Goal: Task Accomplishment & Management: Use online tool/utility

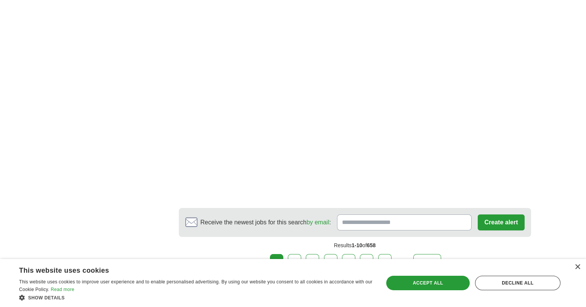
scroll to position [1395, 0]
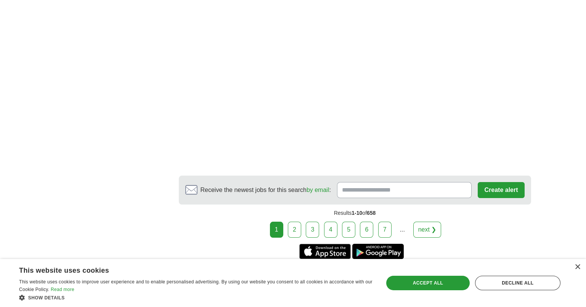
click at [294, 222] on link "2" at bounding box center [294, 230] width 13 height 16
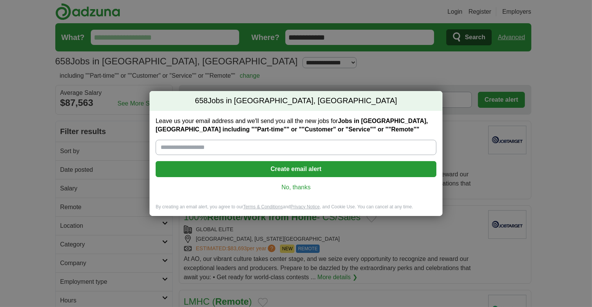
click at [303, 185] on link "No, thanks" at bounding box center [296, 187] width 269 height 8
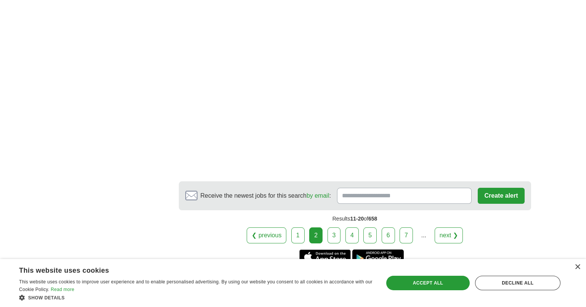
scroll to position [1220, 0]
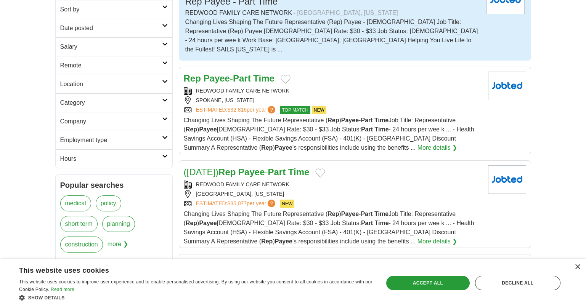
scroll to position [152, 0]
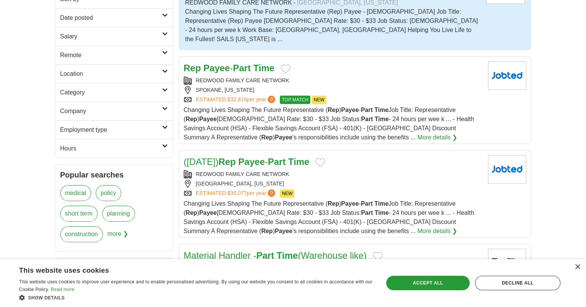
click at [418, 133] on link "More details ❯" at bounding box center [438, 137] width 40 height 9
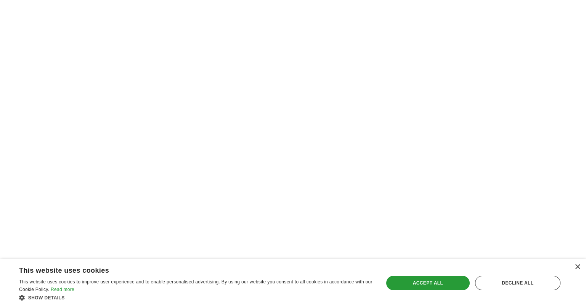
scroll to position [1335, 0]
